Goal: Book appointment/travel/reservation

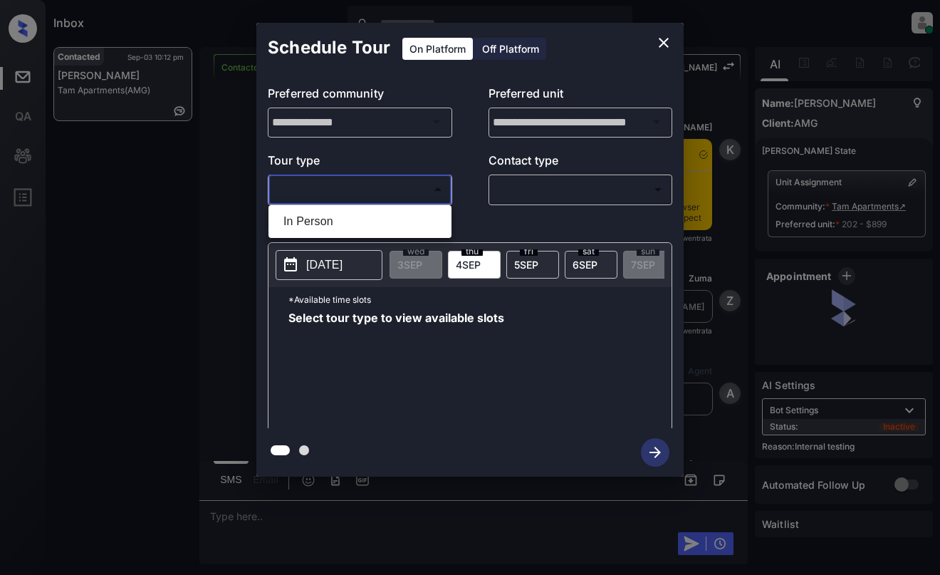
click at [372, 186] on body "Inbox Dominic Ceralde Online Set yourself offline Set yourself on break Profile…" at bounding box center [470, 287] width 940 height 575
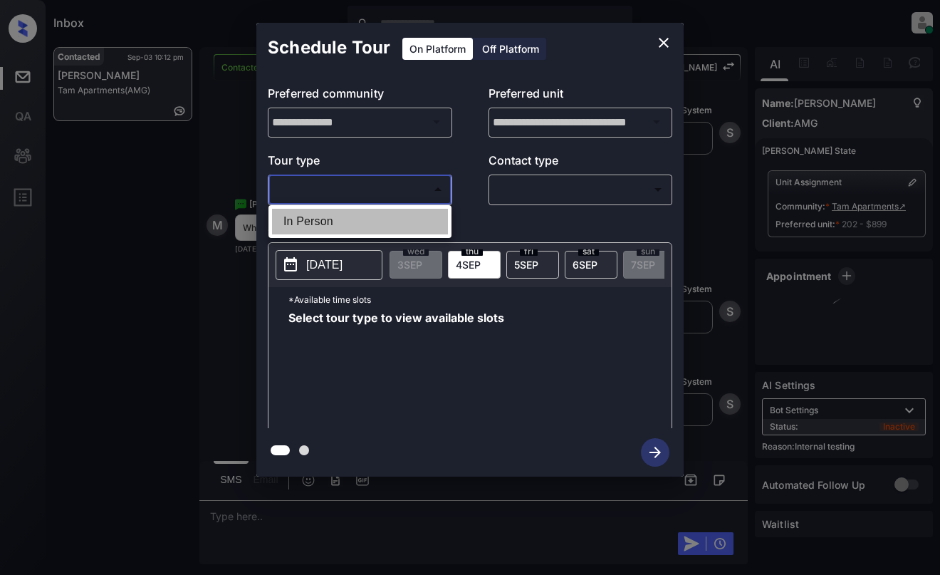
click at [380, 221] on li "In Person" at bounding box center [360, 222] width 176 height 26
type input "********"
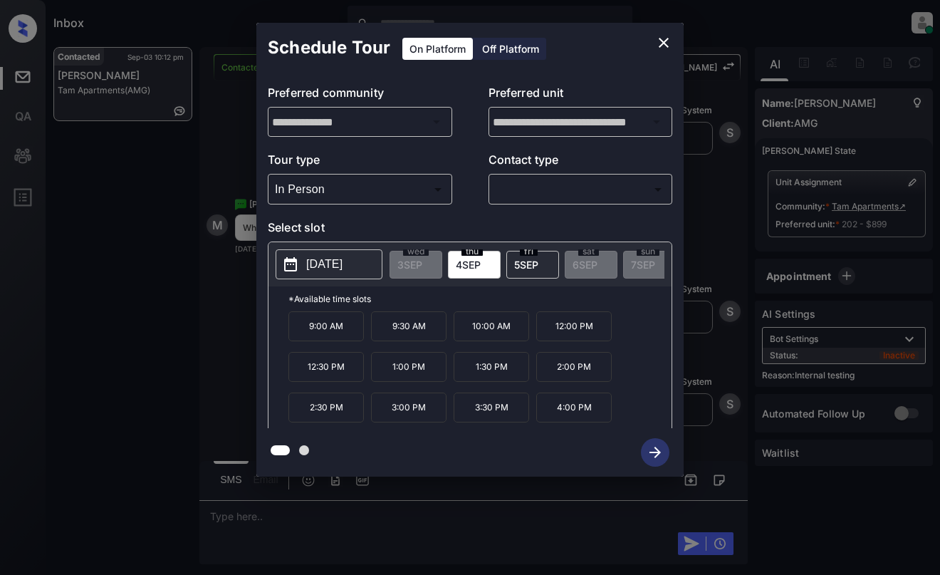
click at [531, 263] on span "5 SEP" at bounding box center [526, 264] width 24 height 12
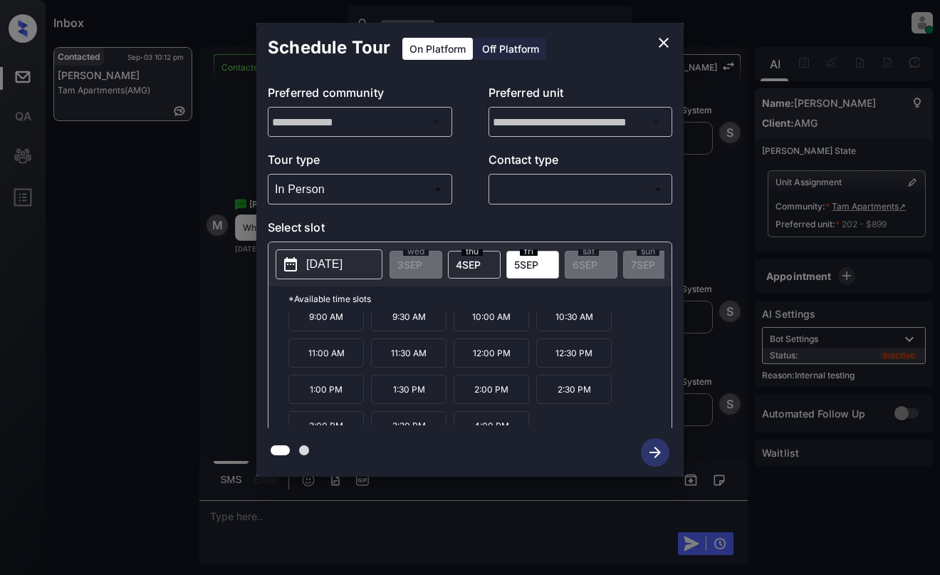
scroll to position [24, 0]
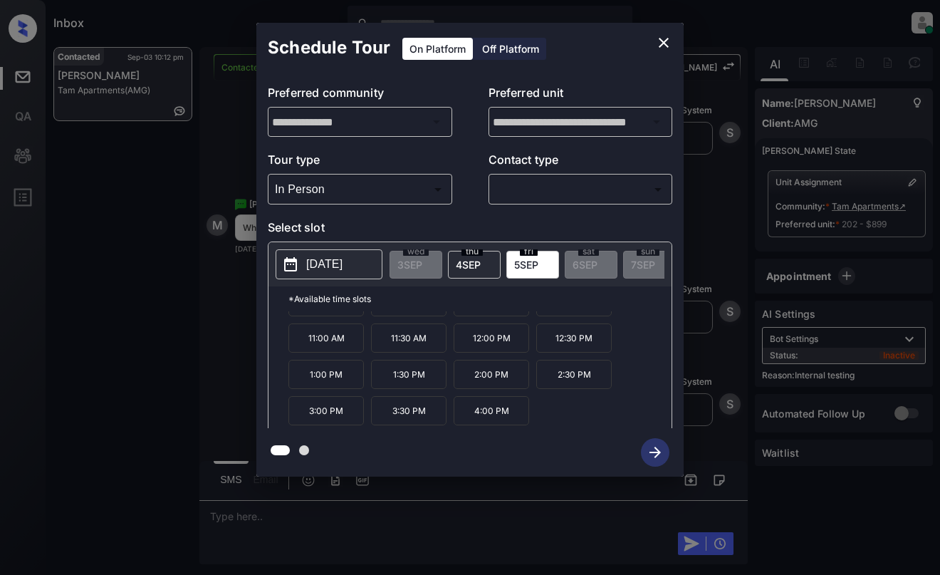
click at [659, 41] on icon "close" at bounding box center [663, 42] width 17 height 17
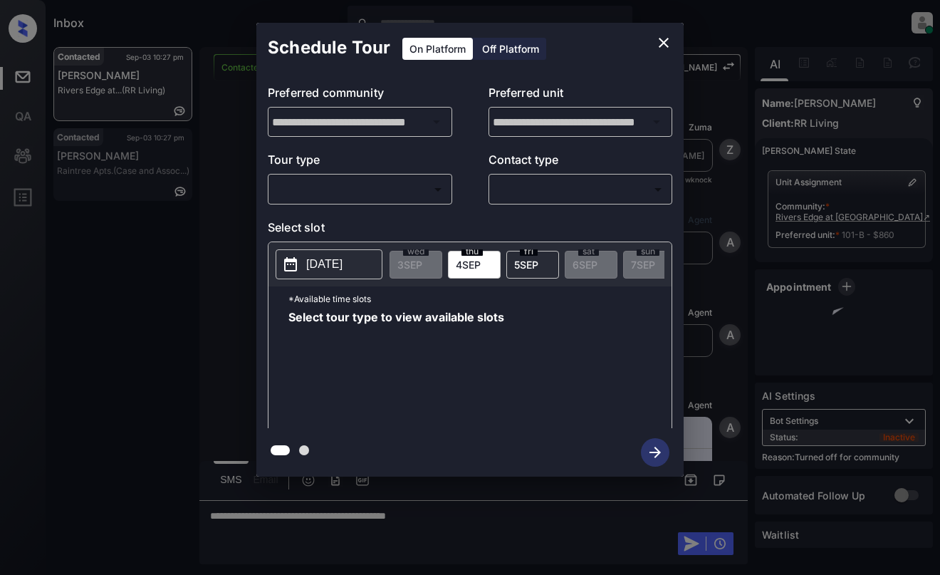
scroll to position [1748, 0]
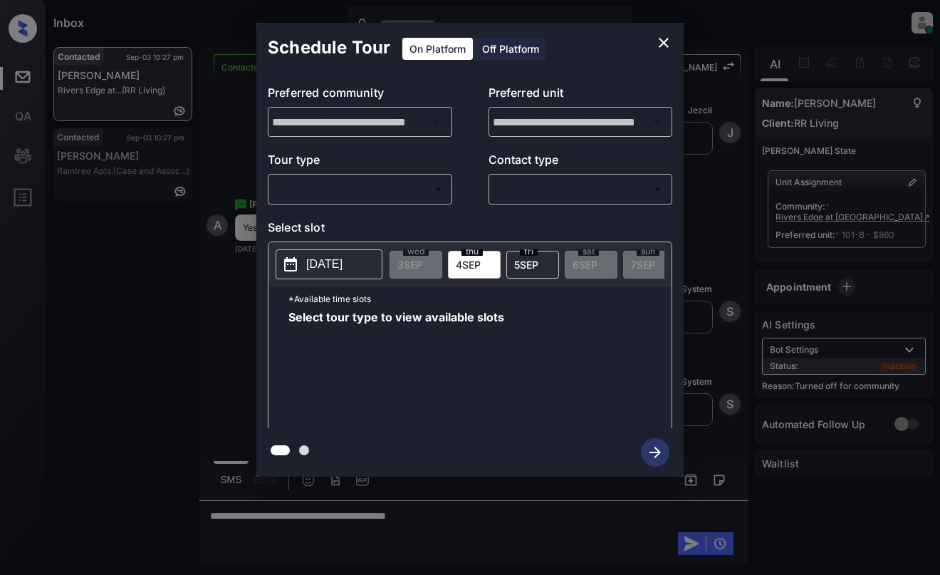
click at [402, 181] on body "Inbox [PERSON_NAME] Online Set yourself offline Set yourself on break Profile S…" at bounding box center [470, 287] width 940 height 575
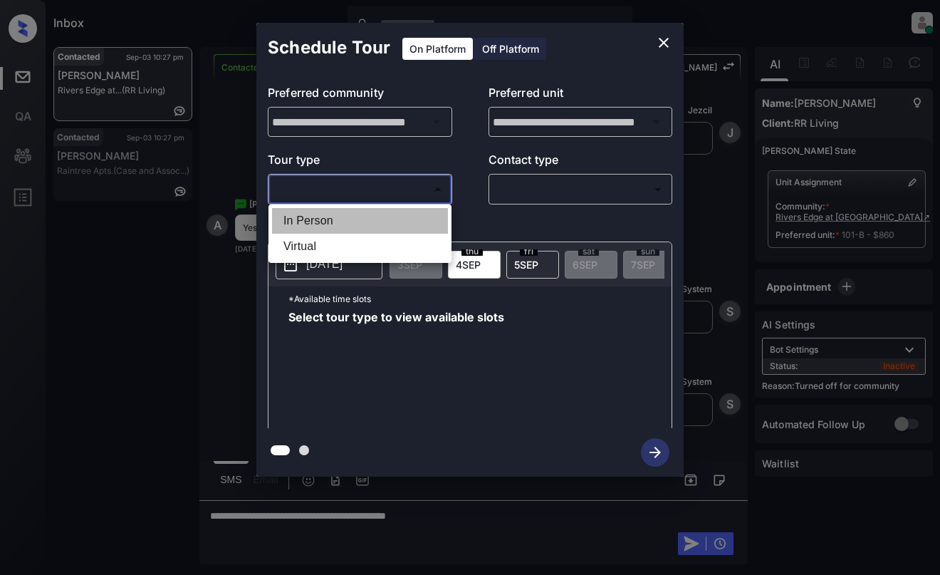
click at [395, 216] on li "In Person" at bounding box center [360, 221] width 176 height 26
type input "********"
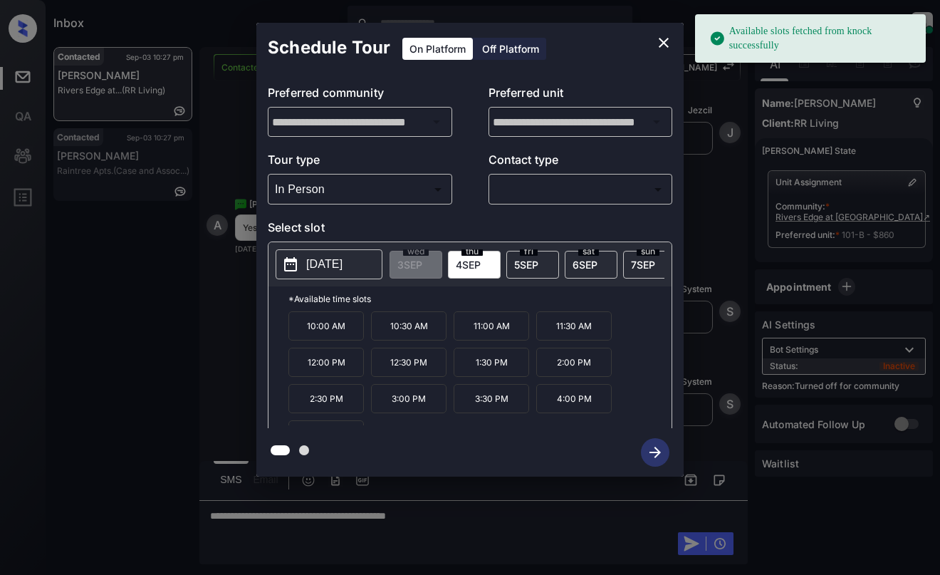
click at [337, 265] on p "[DATE]" at bounding box center [324, 264] width 36 height 17
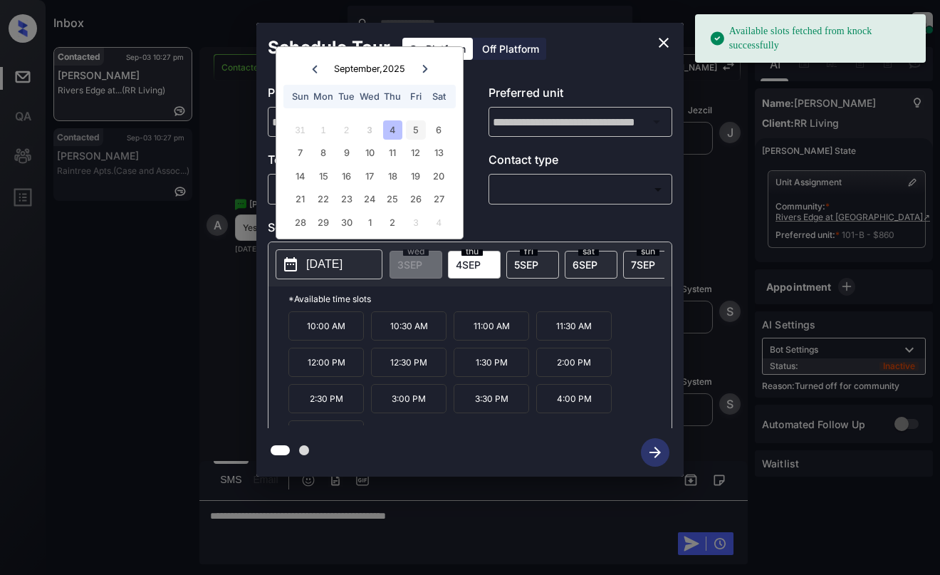
click at [409, 125] on div "5" at bounding box center [415, 129] width 19 height 19
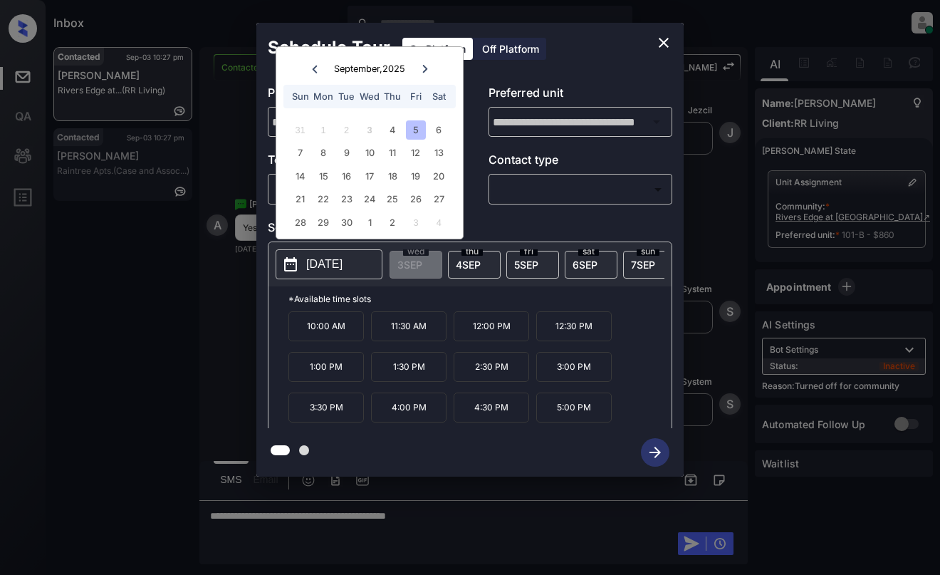
click at [676, 42] on button "close" at bounding box center [663, 42] width 28 height 28
